Goal: Submit feedback/report problem

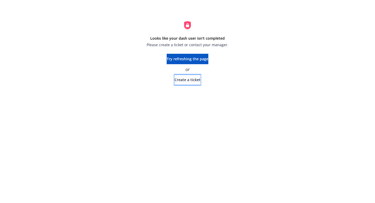
click at [181, 80] on span "Create a ticket" at bounding box center [187, 79] width 26 height 5
click at [204, 58] on span "Try refreshing the page" at bounding box center [188, 58] width 42 height 5
